Goal: Task Accomplishment & Management: Use online tool/utility

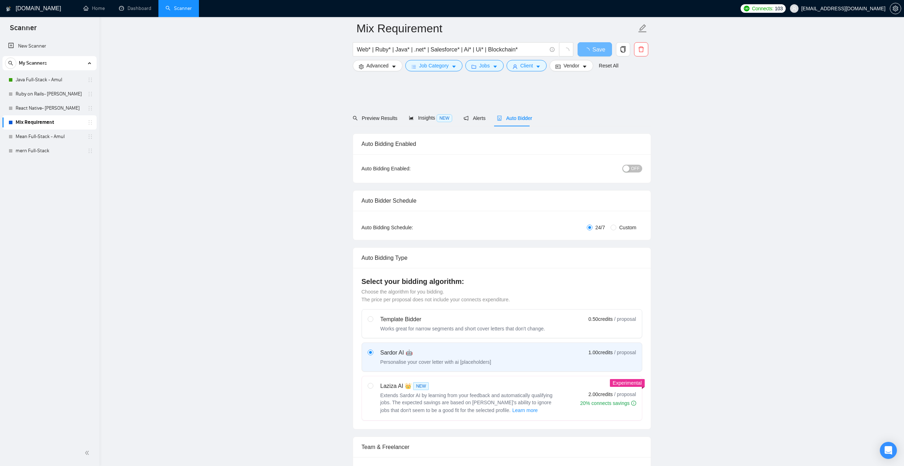
scroll to position [355, 0]
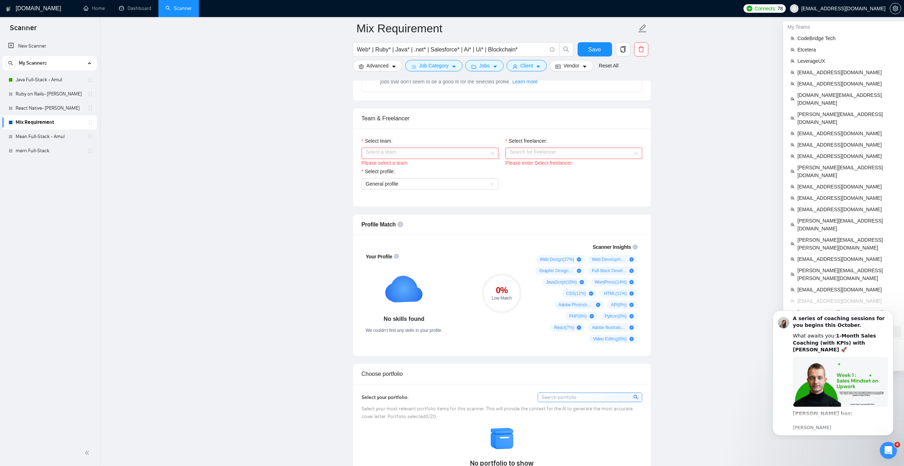
click at [815, 328] on span "christian.torgy@outlook.com" at bounding box center [847, 332] width 99 height 8
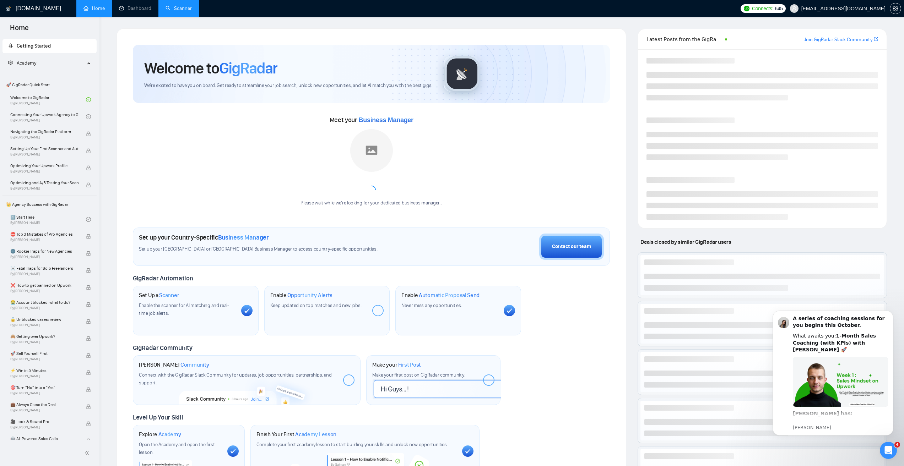
click at [170, 8] on link "Scanner" at bounding box center [179, 8] width 26 height 6
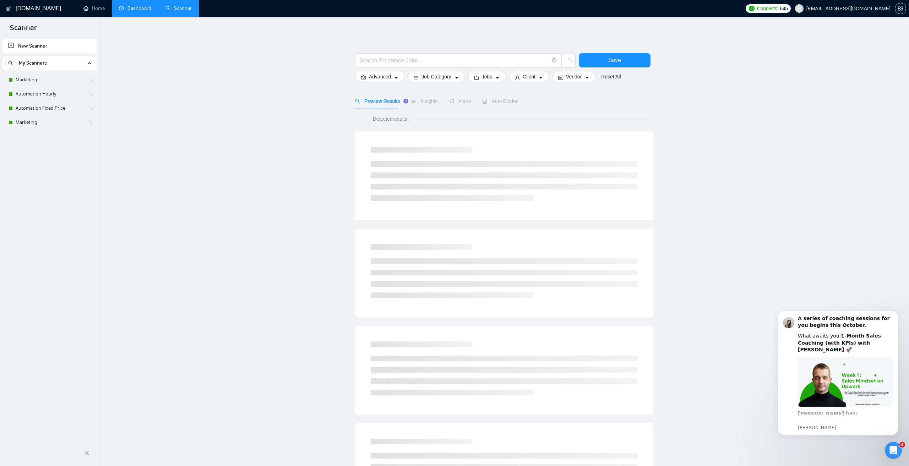
click at [138, 9] on link "Dashboard" at bounding box center [135, 8] width 32 height 6
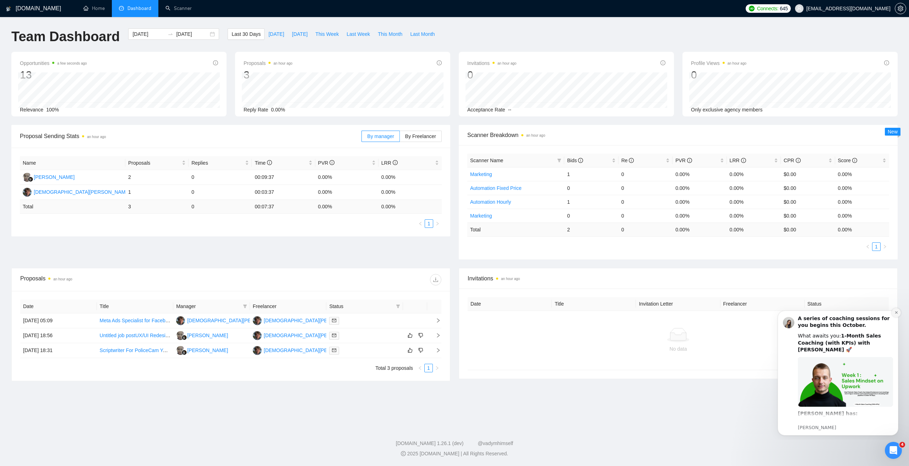
click at [897, 313] on icon "Dismiss notification" at bounding box center [896, 313] width 2 height 2
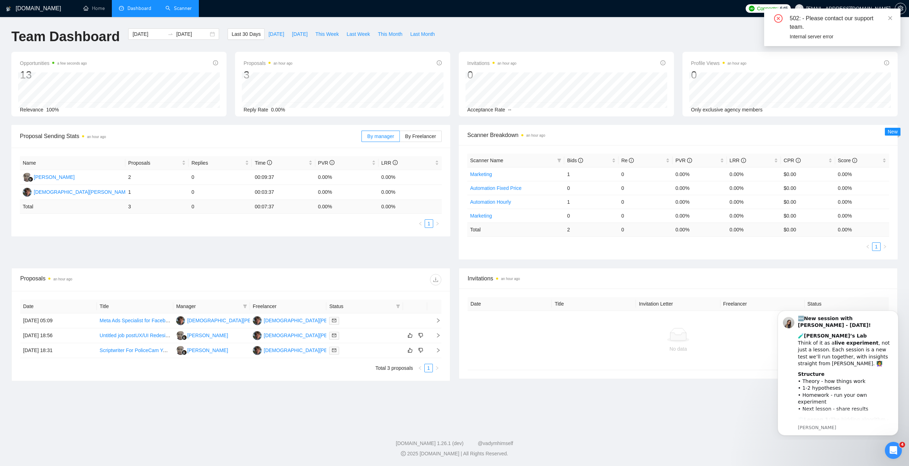
click at [189, 11] on link "Scanner" at bounding box center [179, 8] width 26 height 6
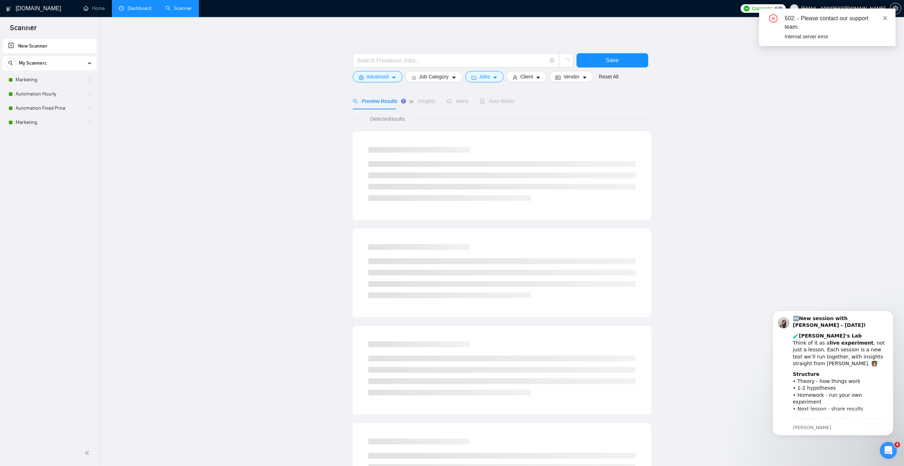
click at [884, 17] on icon "close" at bounding box center [885, 18] width 5 height 5
click at [891, 312] on icon "Dismiss notification" at bounding box center [892, 313] width 4 height 4
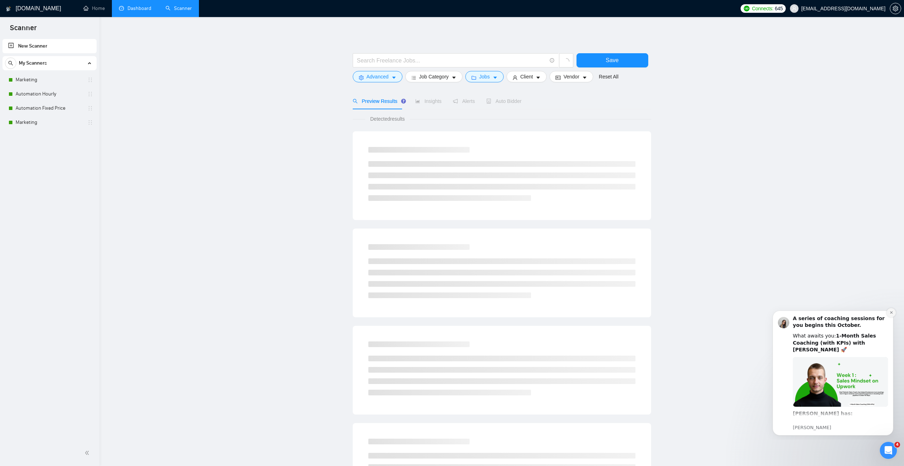
click at [887, 312] on button "Dismiss notification" at bounding box center [891, 312] width 9 height 9
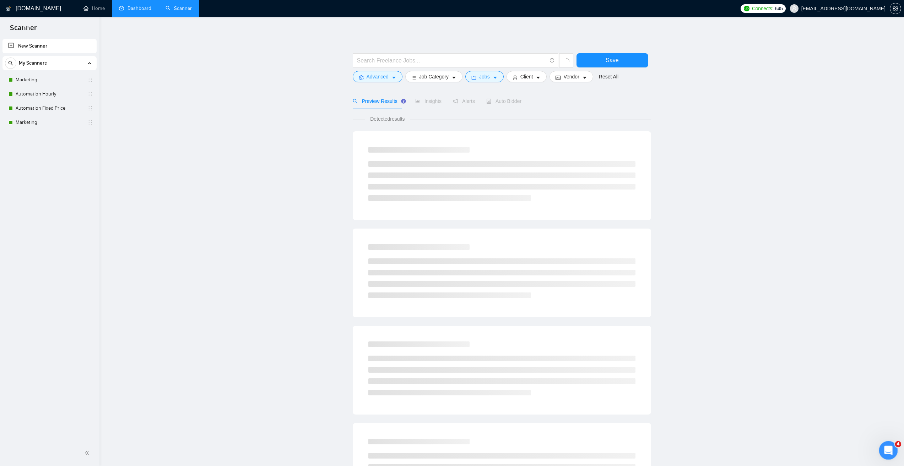
click at [894, 444] on div "Відкрити програму для спілкування Intercom" at bounding box center [887, 449] width 23 height 23
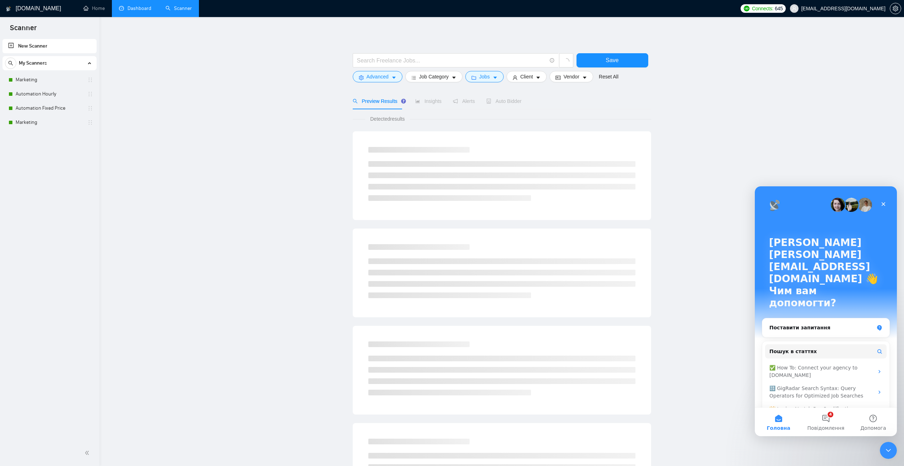
click at [731, 115] on main "Save Advanced Job Category Jobs Client Vendor Reset All Preview Results Insight…" at bounding box center [502, 318] width 782 height 581
click at [883, 203] on icon "Закрити" at bounding box center [884, 204] width 6 height 6
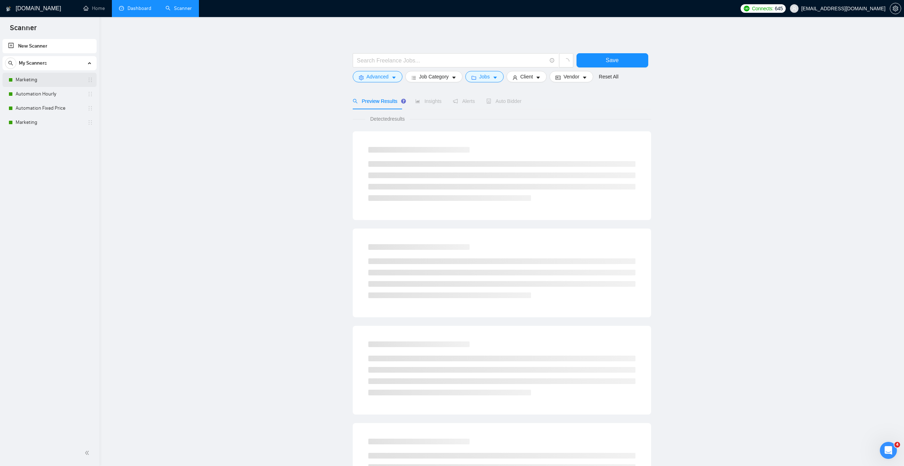
click at [26, 81] on link "Marketing" at bounding box center [50, 80] width 68 height 14
